Goal: Ask a question

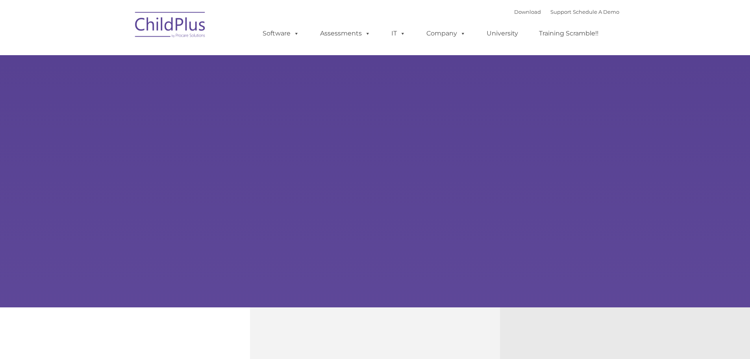
scroll to position [429, 0]
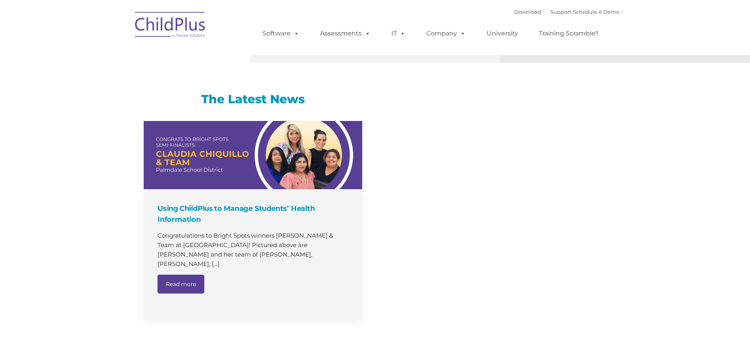
select select "MEDIUM"
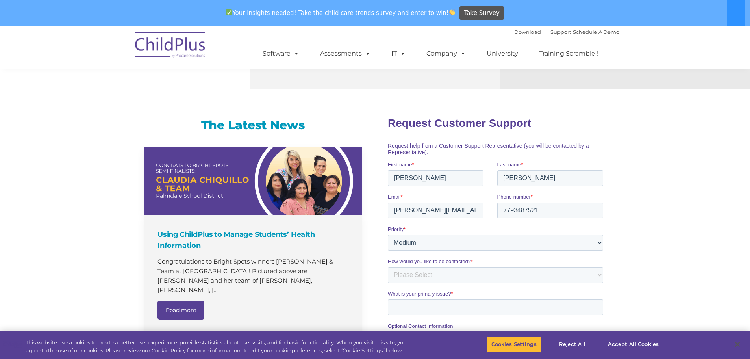
click at [563, 208] on input "7793487521" at bounding box center [550, 210] width 106 height 16
click at [510, 342] on button "Cookies Settings" at bounding box center [514, 344] width 54 height 17
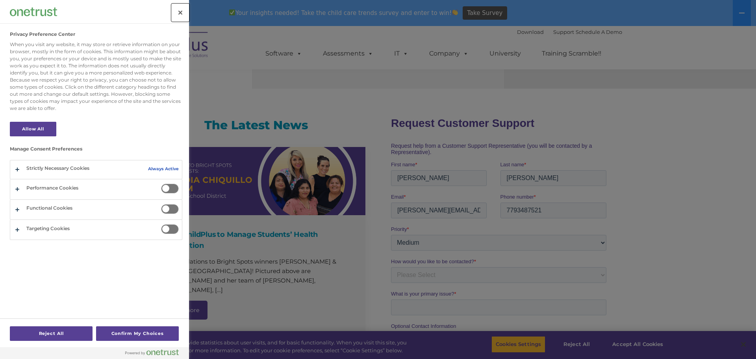
click at [182, 9] on button "Close" at bounding box center [180, 12] width 17 height 17
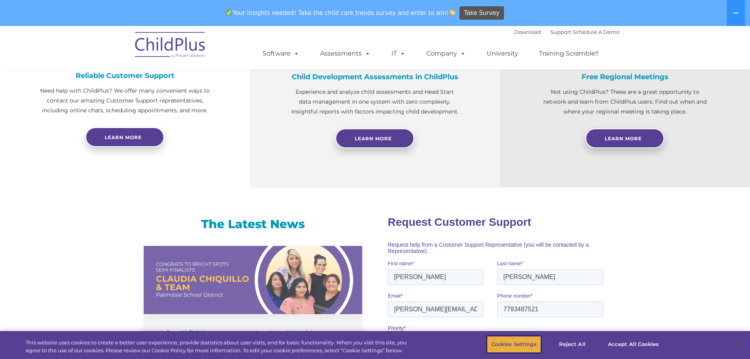
scroll to position [324, 0]
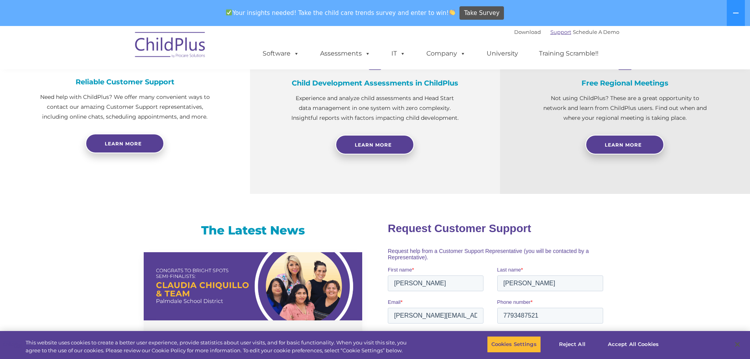
click at [550, 32] on link "Support" at bounding box center [560, 32] width 21 height 6
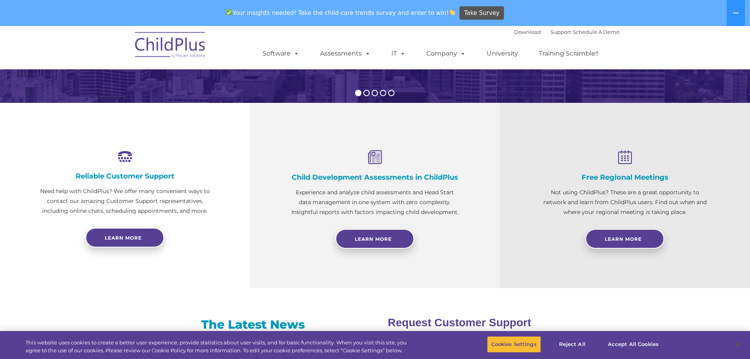
scroll to position [0, 0]
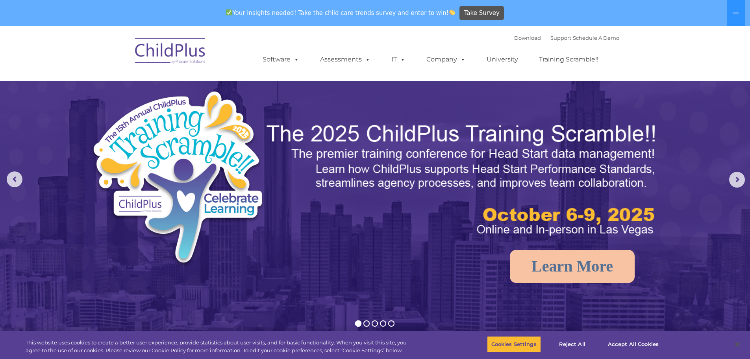
click at [168, 51] on img at bounding box center [170, 51] width 79 height 39
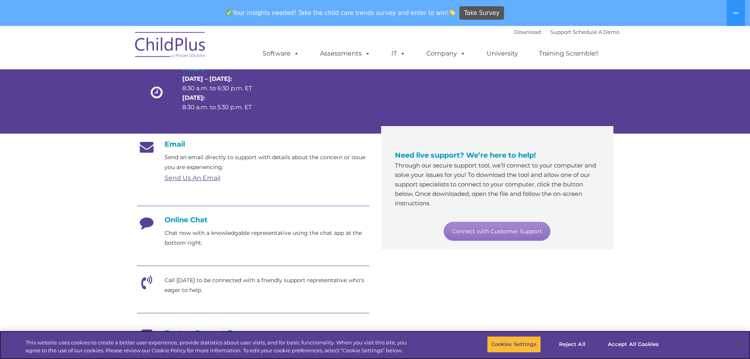
scroll to position [79, 0]
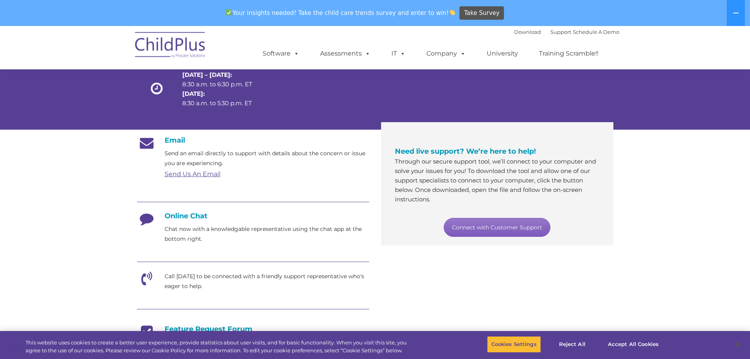
click at [506, 229] on link "Connect with Customer Support" at bounding box center [497, 227] width 107 height 19
click at [670, 235] on section "Customer Support Need help with ChildPlus? We offer many convenient ways to con…" at bounding box center [375, 250] width 750 height 607
click at [200, 214] on h4 "Online Chat" at bounding box center [253, 215] width 232 height 9
click at [644, 345] on button "Accept All Cookies" at bounding box center [632, 344] width 59 height 17
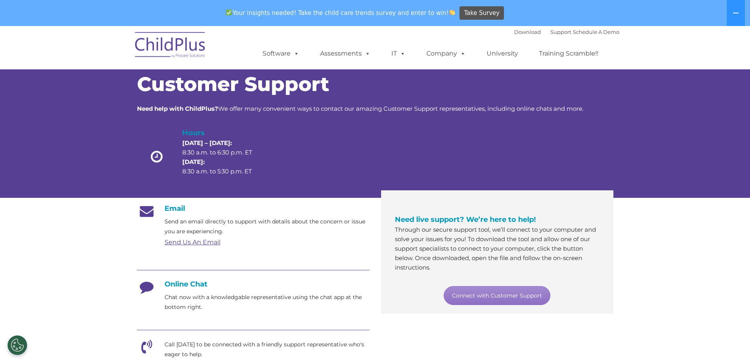
scroll to position [10, 0]
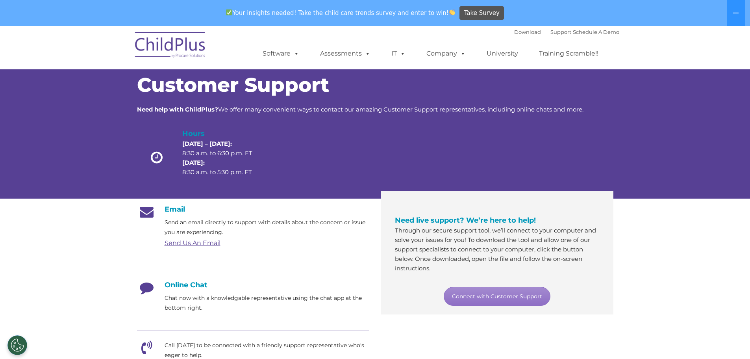
click at [153, 287] on icon at bounding box center [147, 290] width 20 height 20
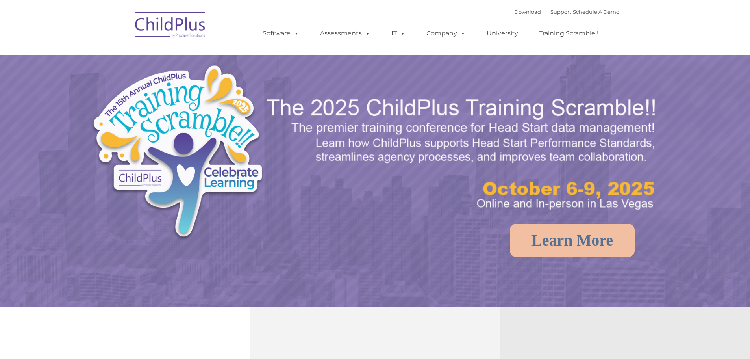
select select "MEDIUM"
